Goal: Task Accomplishment & Management: Complete application form

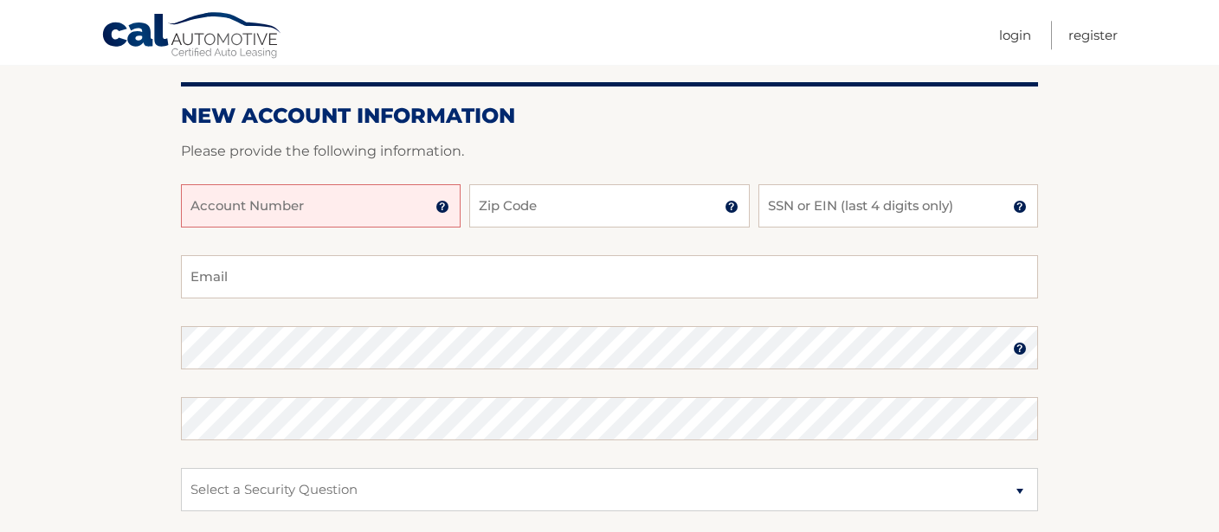
scroll to position [184, 0]
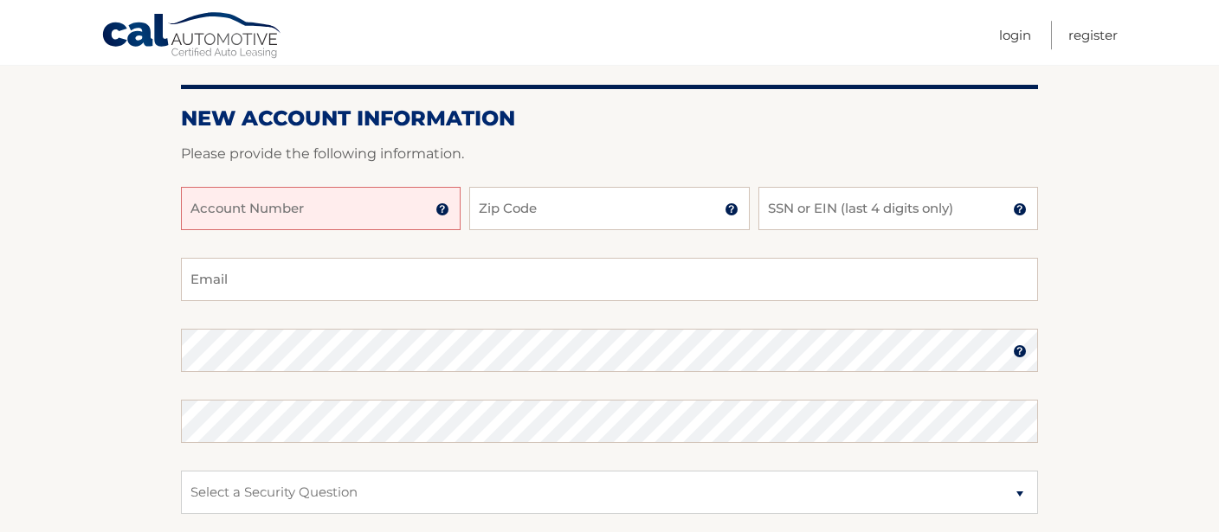
click at [282, 203] on input "Account Number" at bounding box center [321, 208] width 280 height 43
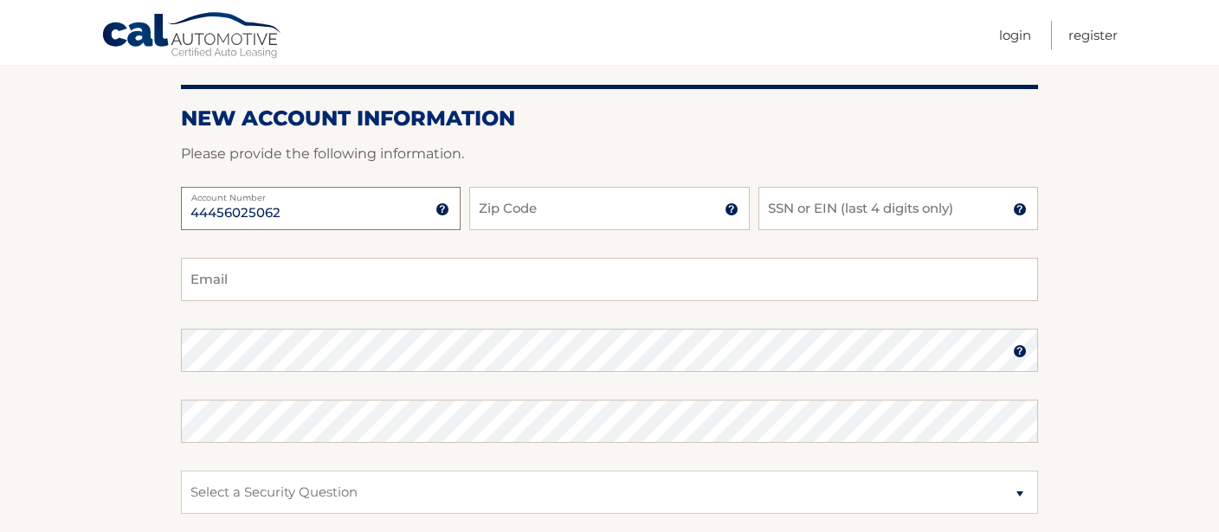
type input "44456025062"
click at [501, 215] on input "Zip Code" at bounding box center [609, 208] width 280 height 43
type input "11214"
click at [786, 212] on input "SSN or EIN (last 4 digits only)" at bounding box center [898, 208] width 280 height 43
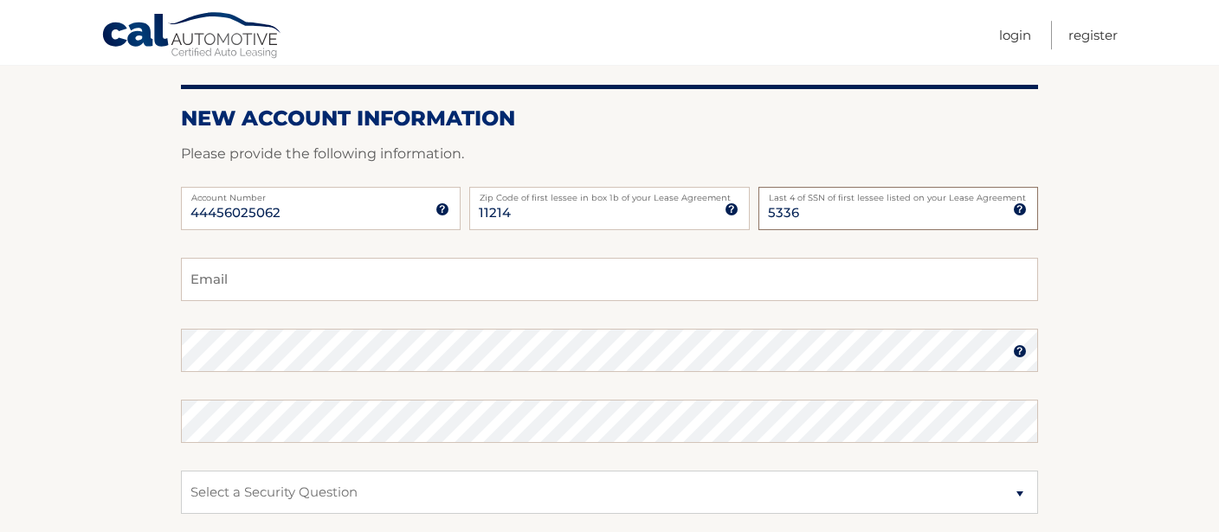
type input "5336"
click at [242, 276] on input "Email" at bounding box center [609, 279] width 857 height 43
type input "Roman.Grinberg1@gmail.com"
click at [1016, 353] on img at bounding box center [1020, 352] width 14 height 14
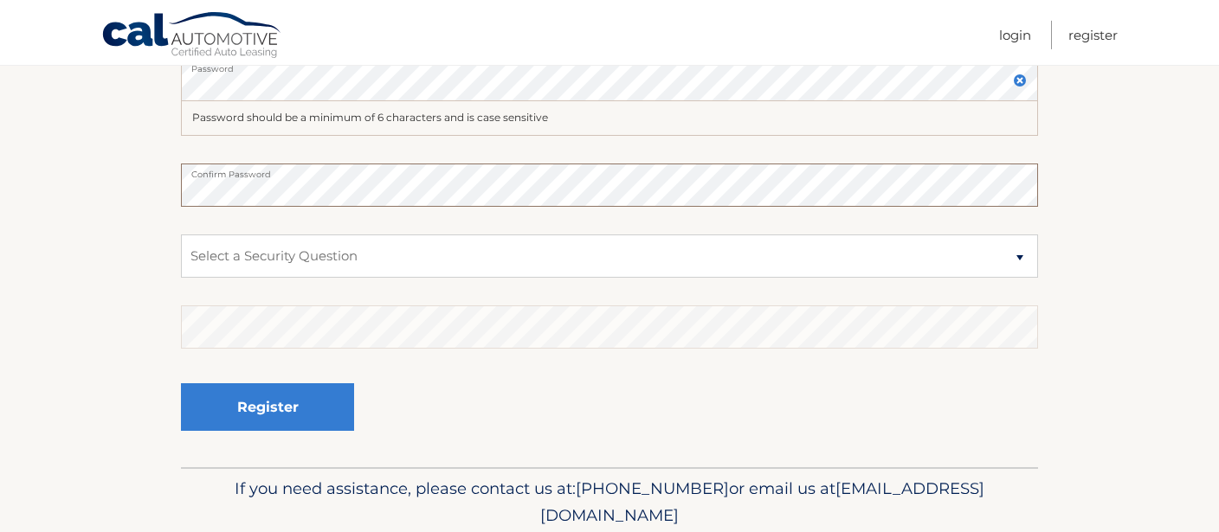
scroll to position [457, 0]
click at [181, 233] on select "Select a Security Question What was the name of your elementary school? What is…" at bounding box center [609, 254] width 857 height 43
select select "2"
click option "What is your mother’s maiden name?" at bounding box center [0, 0] width 0 height 0
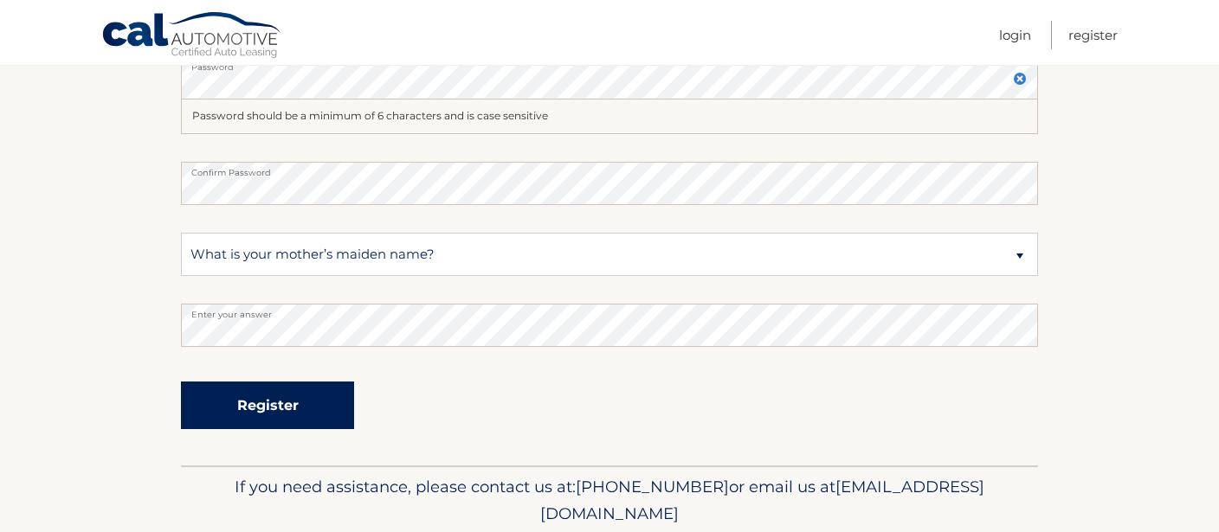
click at [239, 403] on button "Register" at bounding box center [267, 406] width 173 height 48
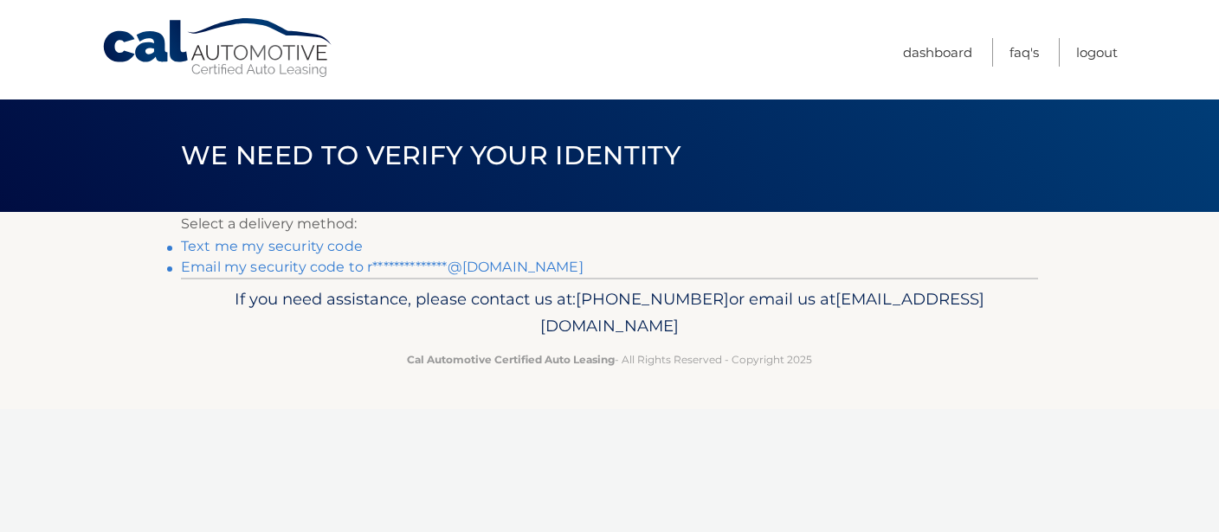
click at [287, 266] on link "**********" at bounding box center [382, 267] width 403 height 16
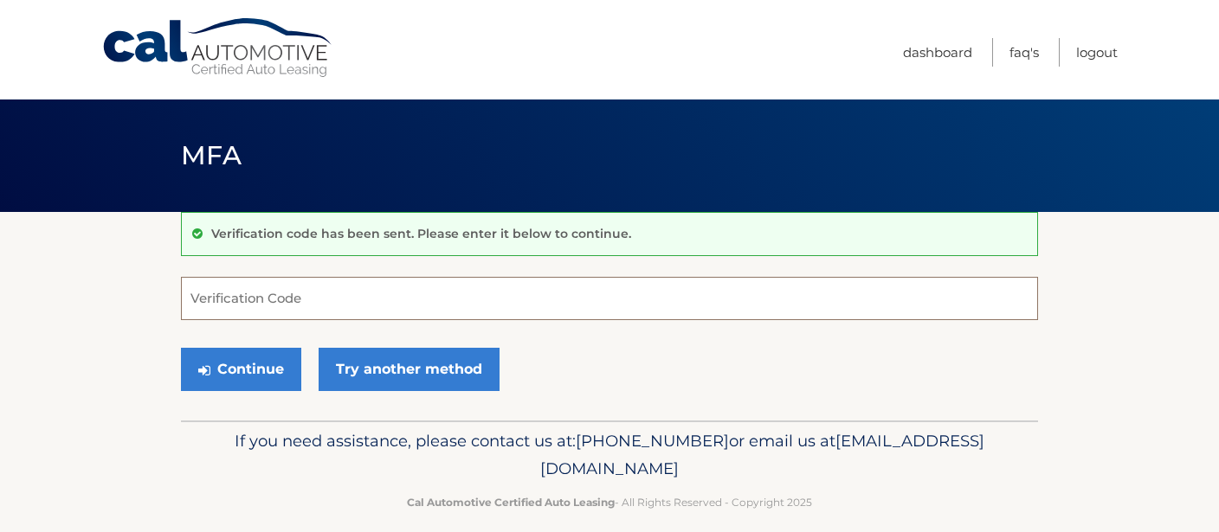
click at [216, 302] on input "Verification Code" at bounding box center [609, 298] width 857 height 43
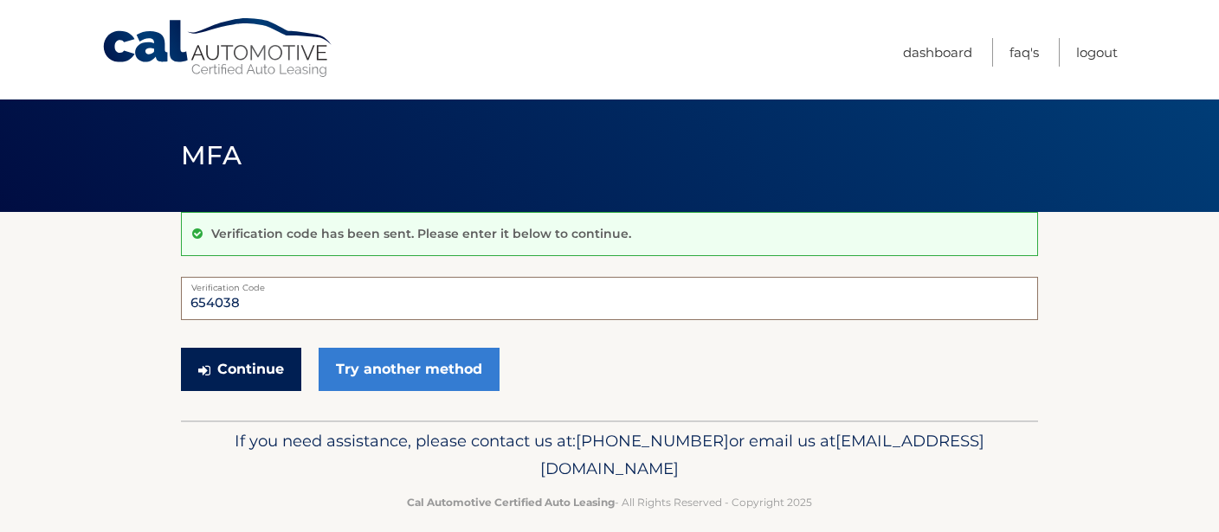
type input "654038"
click at [264, 366] on button "Continue" at bounding box center [241, 369] width 120 height 43
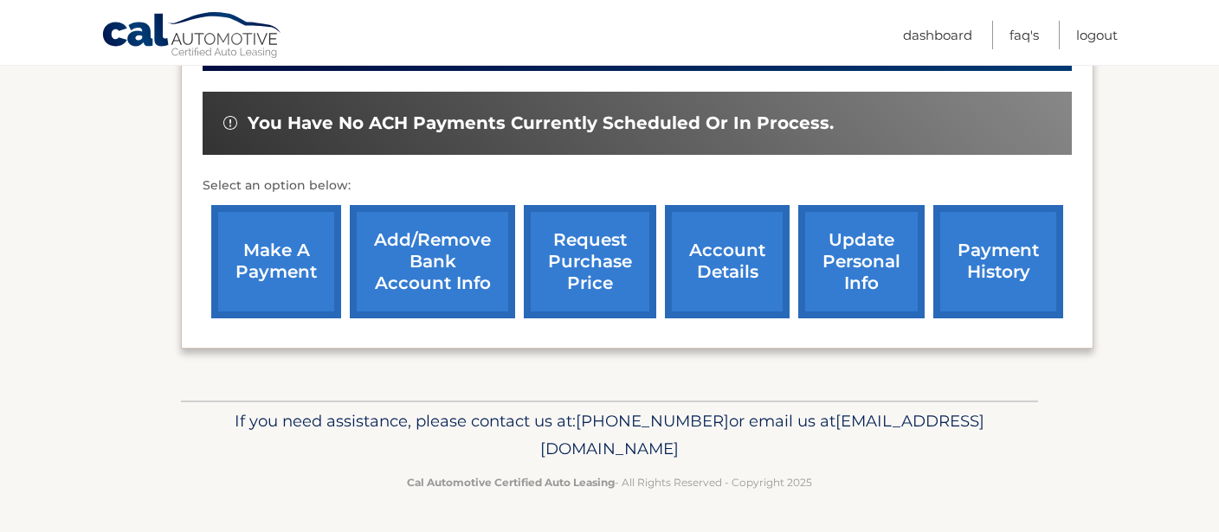
scroll to position [608, 0]
click at [706, 264] on link "account details" at bounding box center [727, 261] width 125 height 113
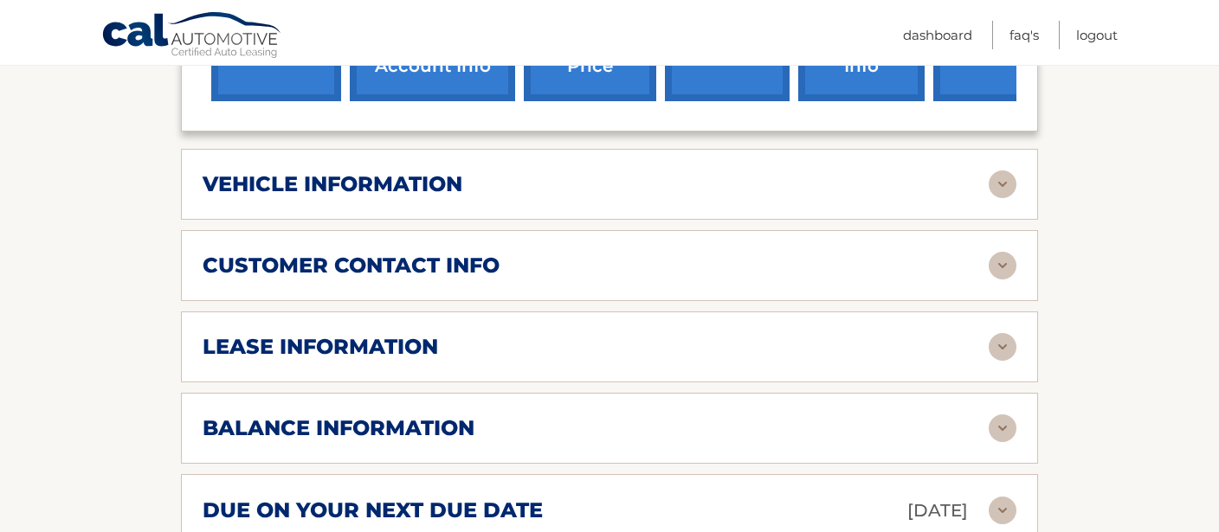
scroll to position [760, 0]
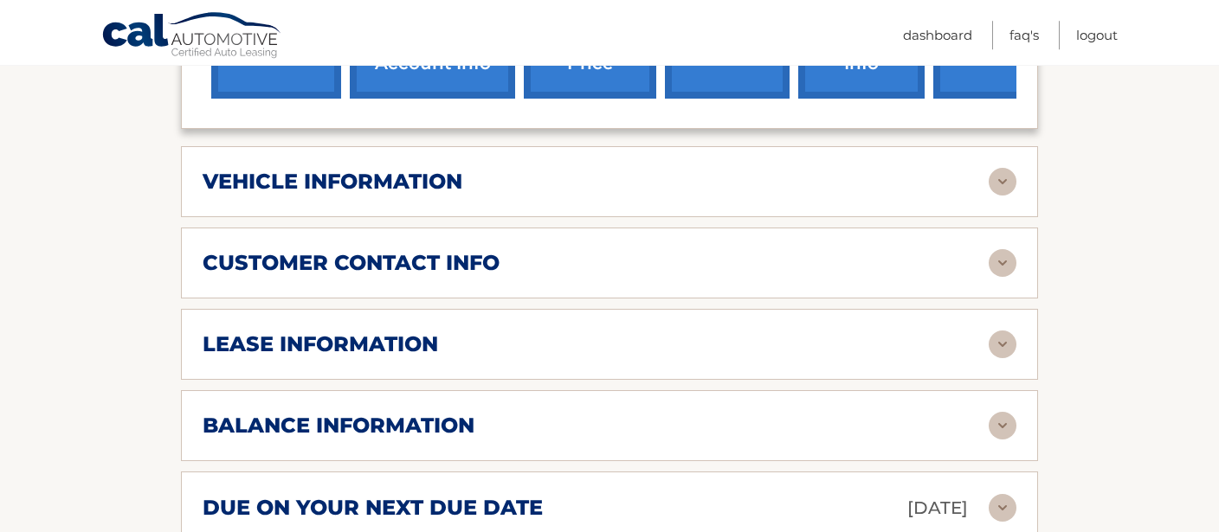
click at [1003, 277] on img at bounding box center [1003, 263] width 28 height 28
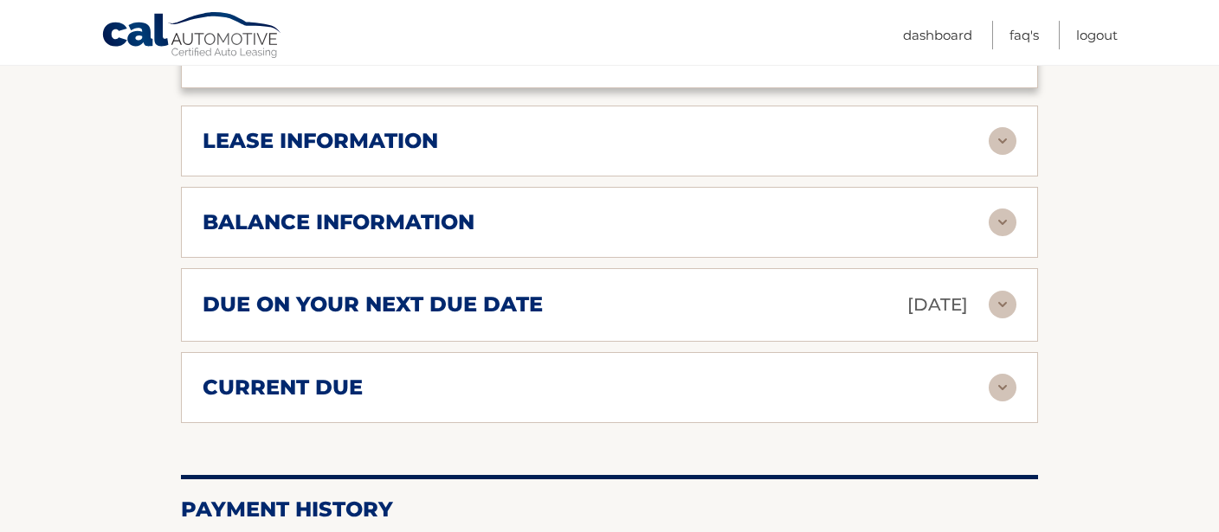
scroll to position [1307, 0]
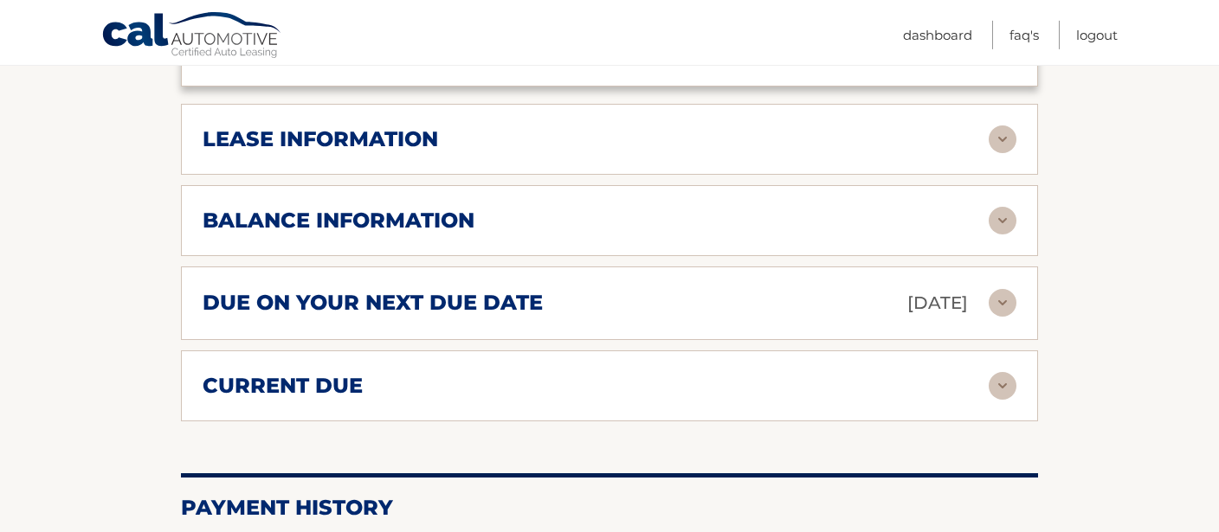
click at [1006, 317] on img at bounding box center [1003, 303] width 28 height 28
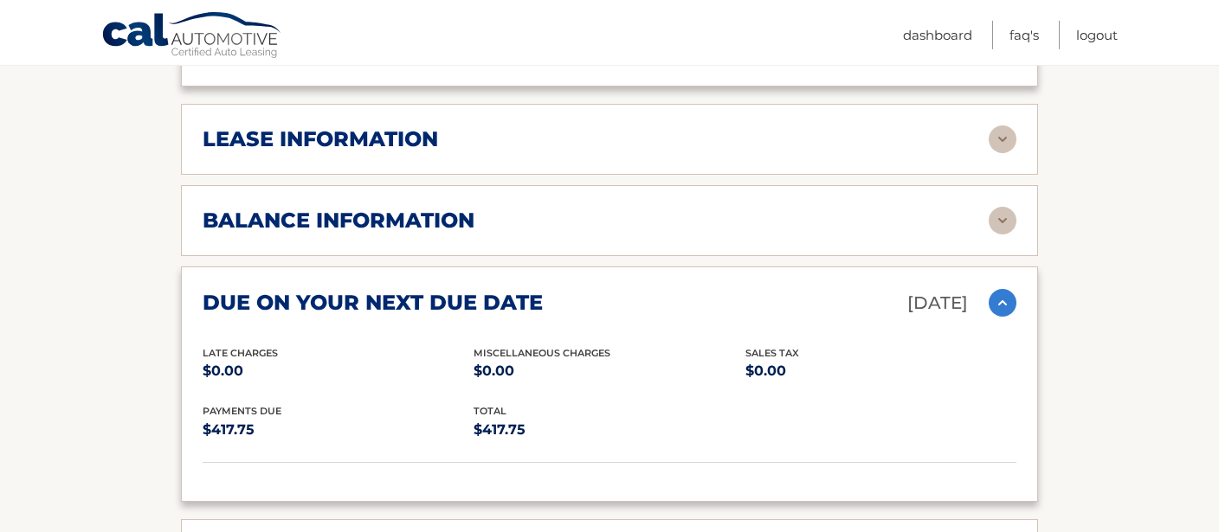
click at [1002, 153] on img at bounding box center [1003, 140] width 28 height 28
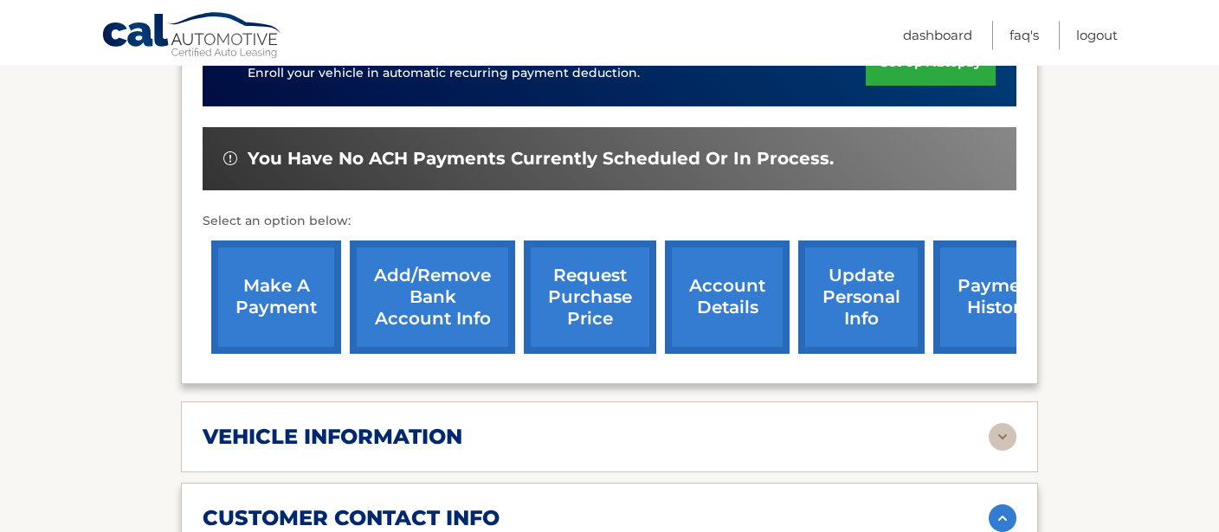
scroll to position [517, 0]
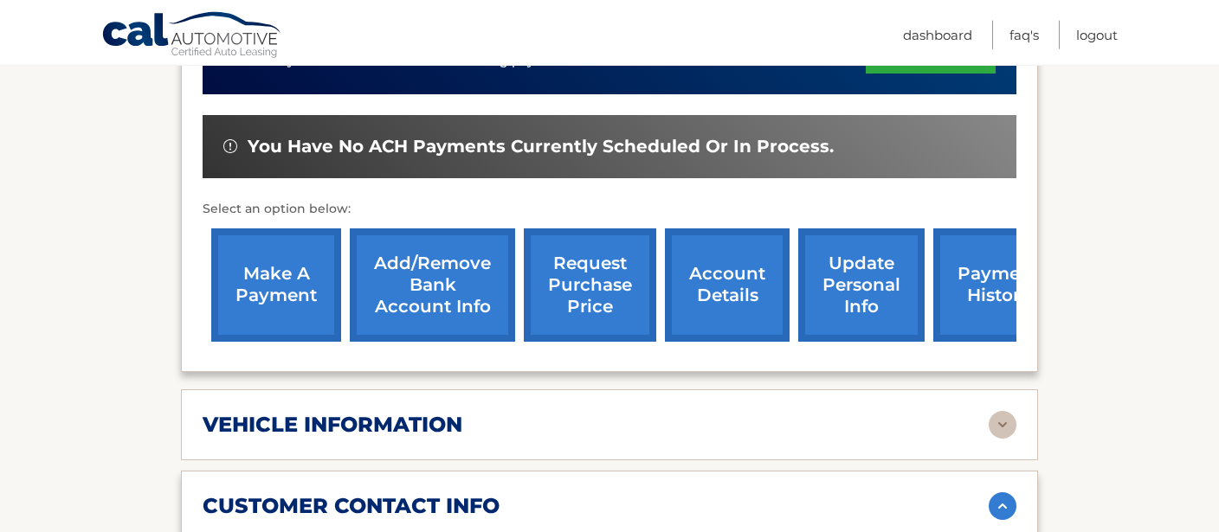
click at [418, 274] on link "Add/Remove bank account info" at bounding box center [432, 285] width 165 height 113
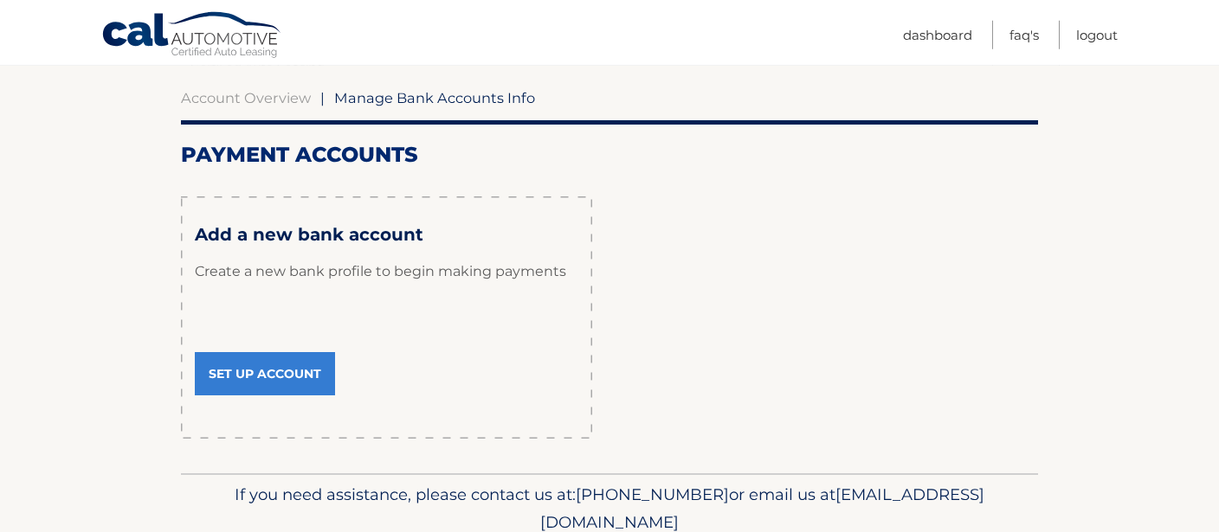
scroll to position [162, 0]
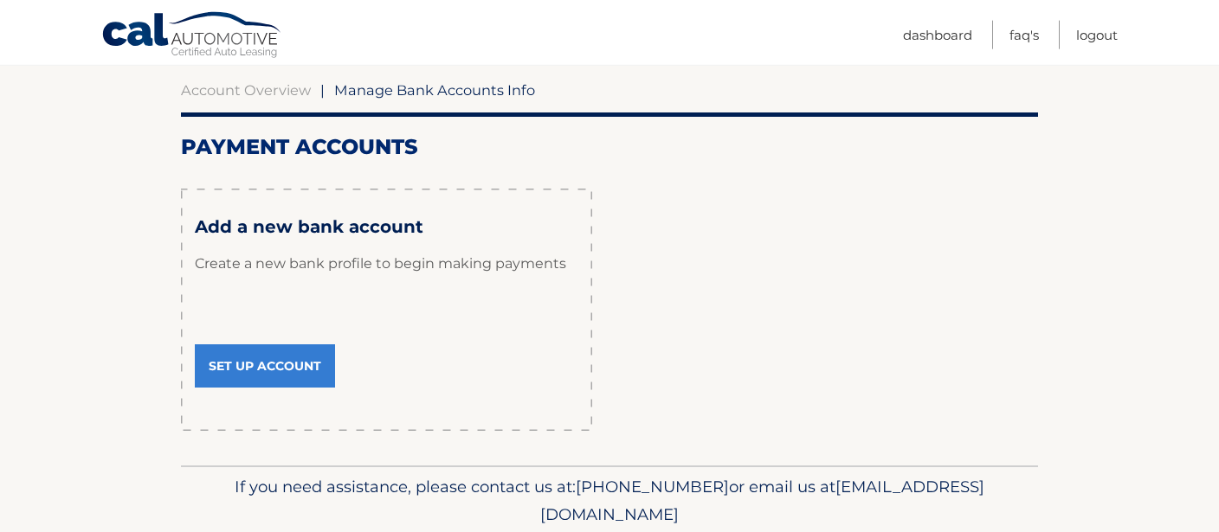
click at [258, 368] on link "Set Up Account" at bounding box center [265, 366] width 140 height 43
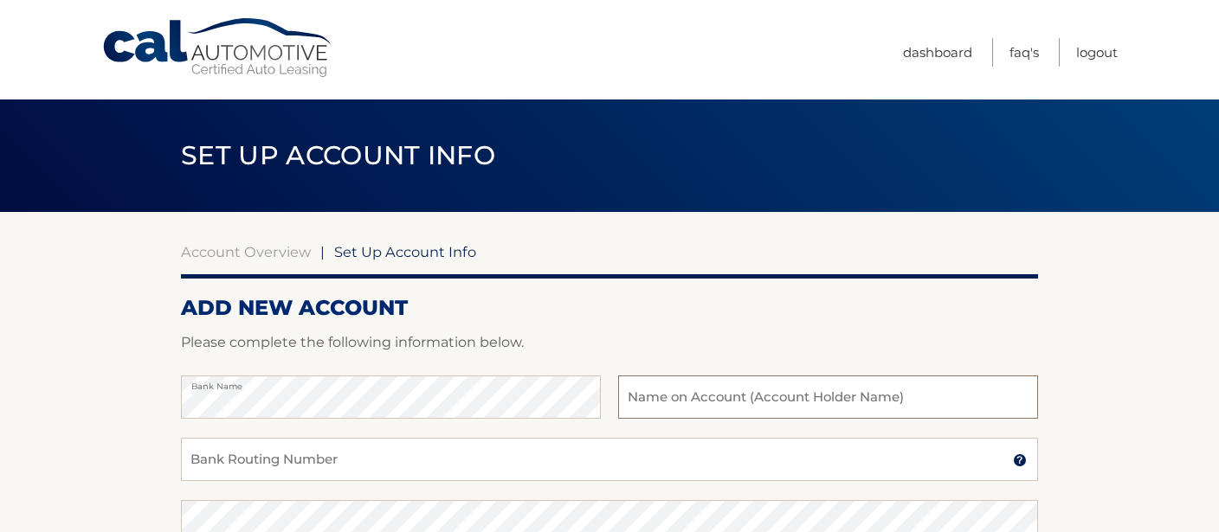
click at [648, 397] on input "text" at bounding box center [828, 397] width 420 height 43
type input "Roman Grinberg"
click at [222, 456] on input "Bank Routing Number" at bounding box center [609, 459] width 857 height 43
click at [274, 457] on input "031100649" at bounding box center [609, 459] width 857 height 43
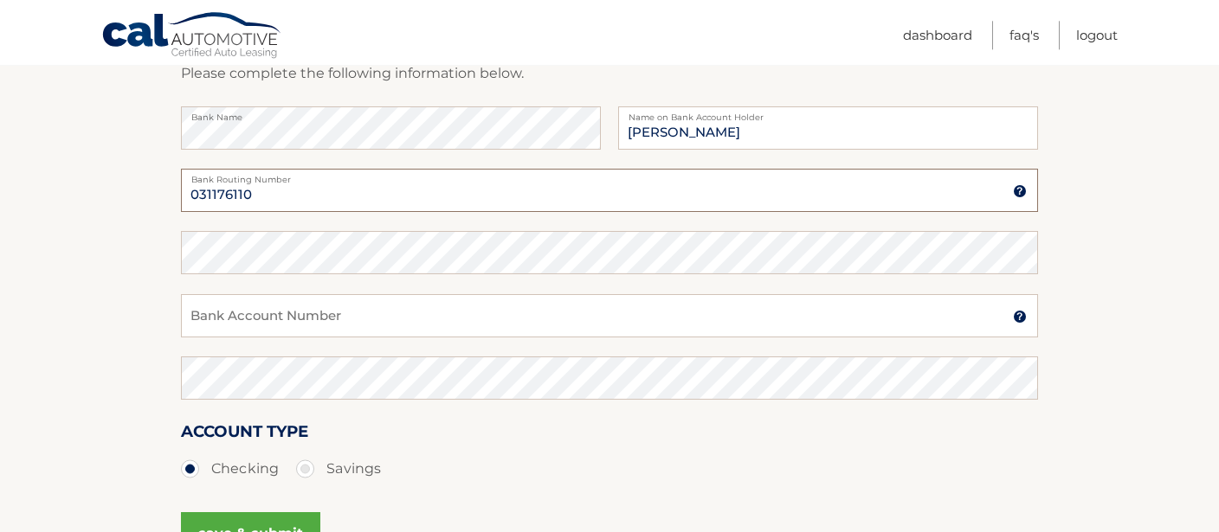
scroll to position [261, 0]
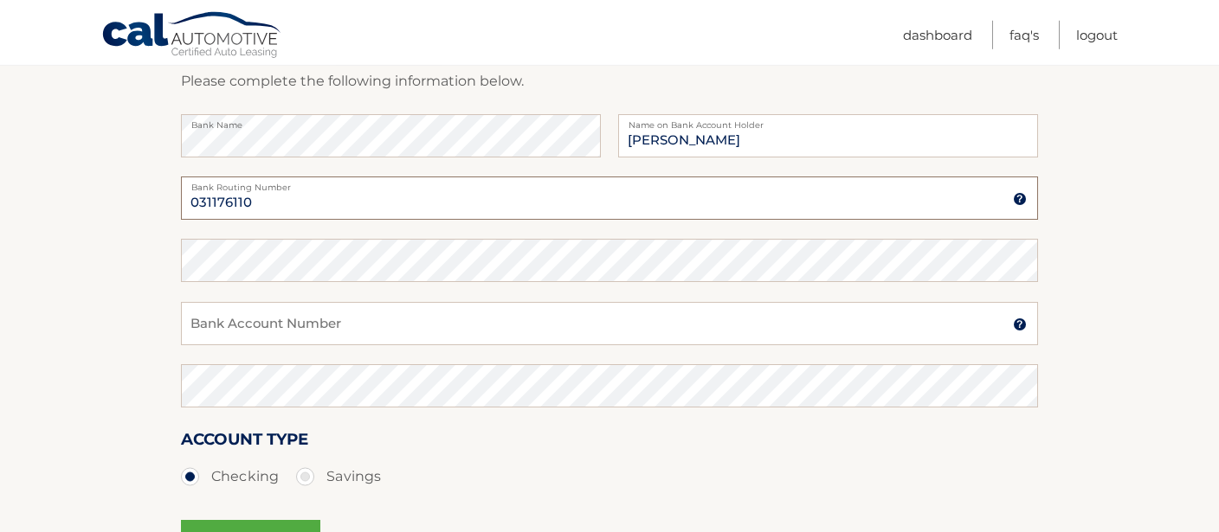
type input "031176110"
click at [208, 319] on input "Bank Account Number" at bounding box center [609, 323] width 857 height 43
type input "36049002534"
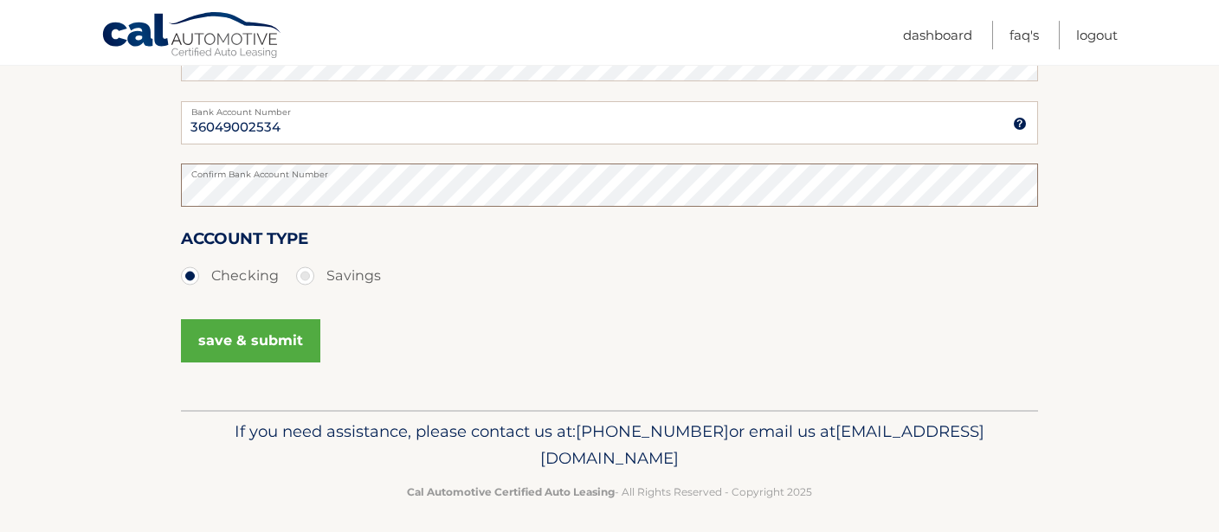
scroll to position [466, 0]
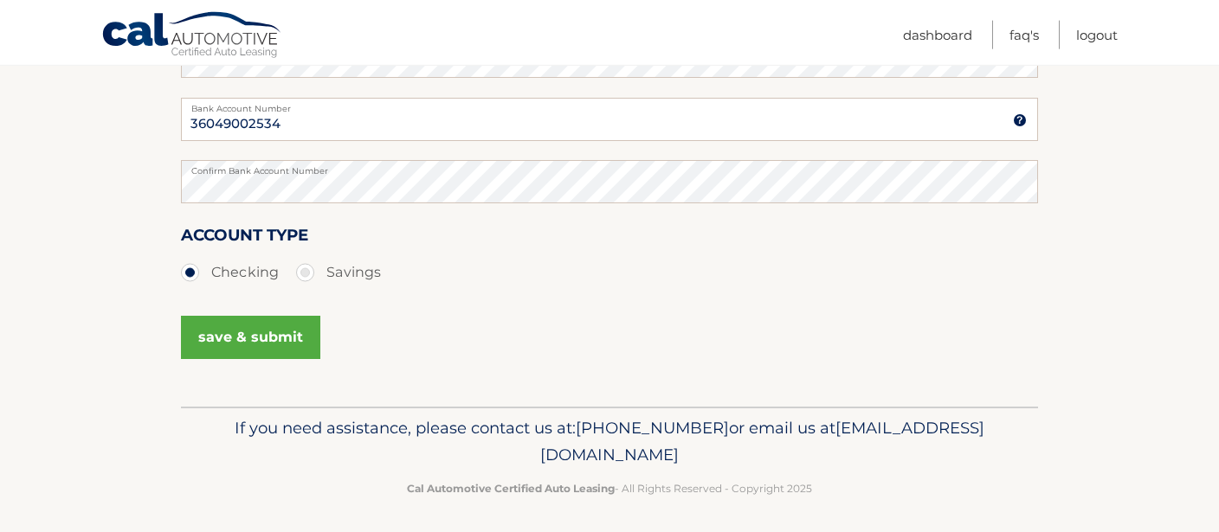
click at [284, 336] on button "save & submit" at bounding box center [250, 337] width 139 height 43
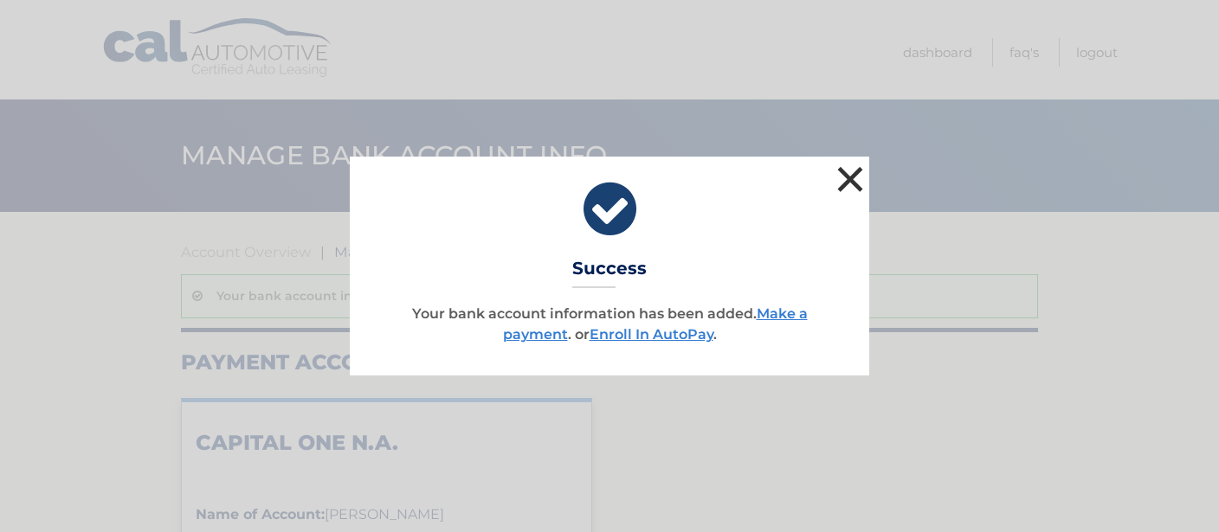
click at [848, 180] on button "×" at bounding box center [850, 179] width 35 height 35
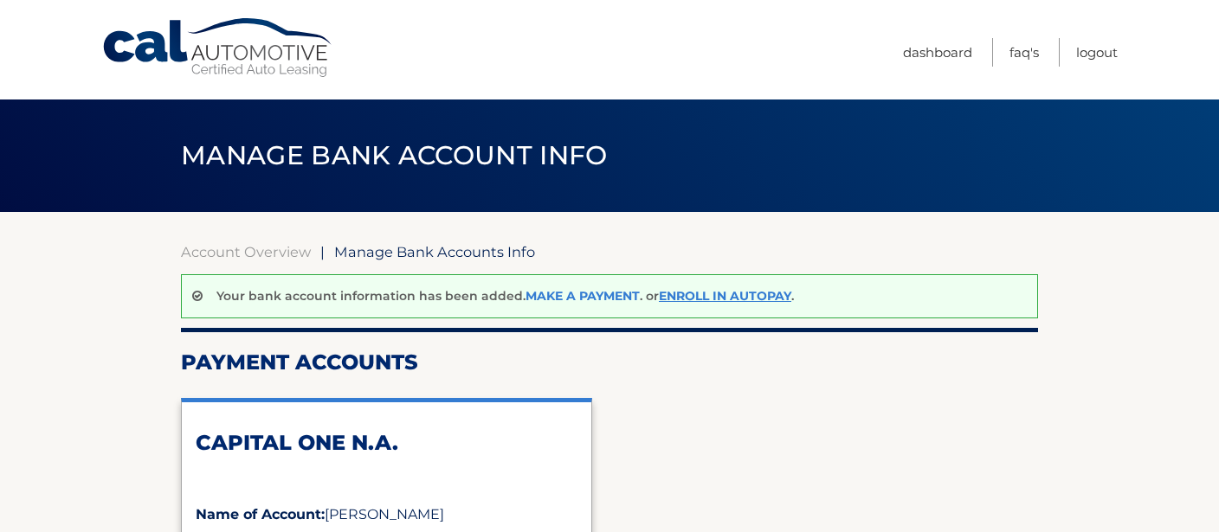
click at [584, 296] on link "Make a payment" at bounding box center [583, 296] width 114 height 16
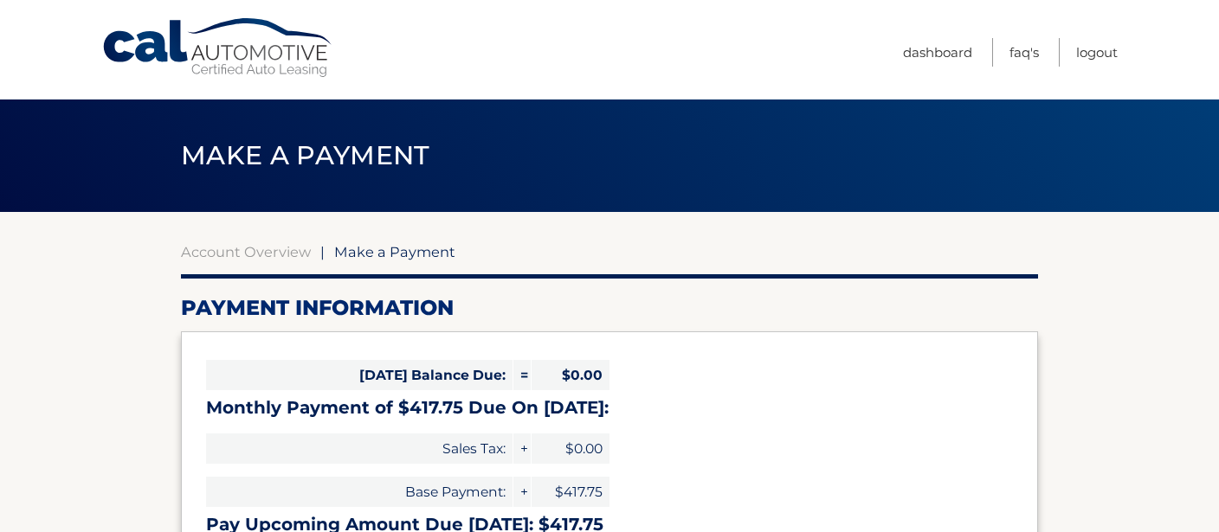
select select "MDA0OGI5ZTUtYmYyMS00YjZmLWIyMjQtMjk1MTMxYTM2OWE4"
click at [940, 56] on link "Dashboard" at bounding box center [937, 52] width 69 height 29
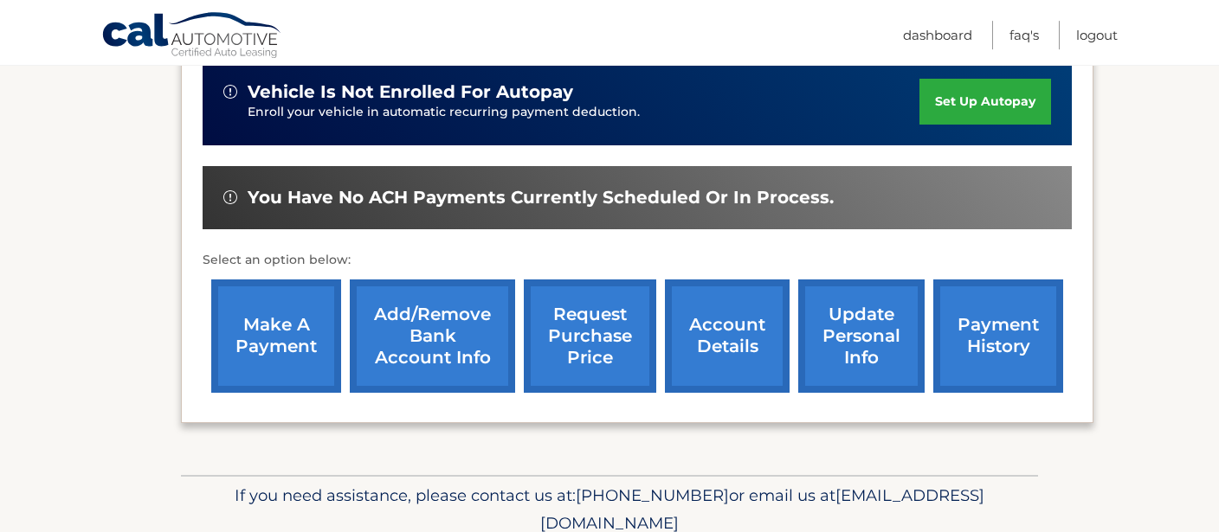
scroll to position [513, 0]
